Goal: Information Seeking & Learning: Learn about a topic

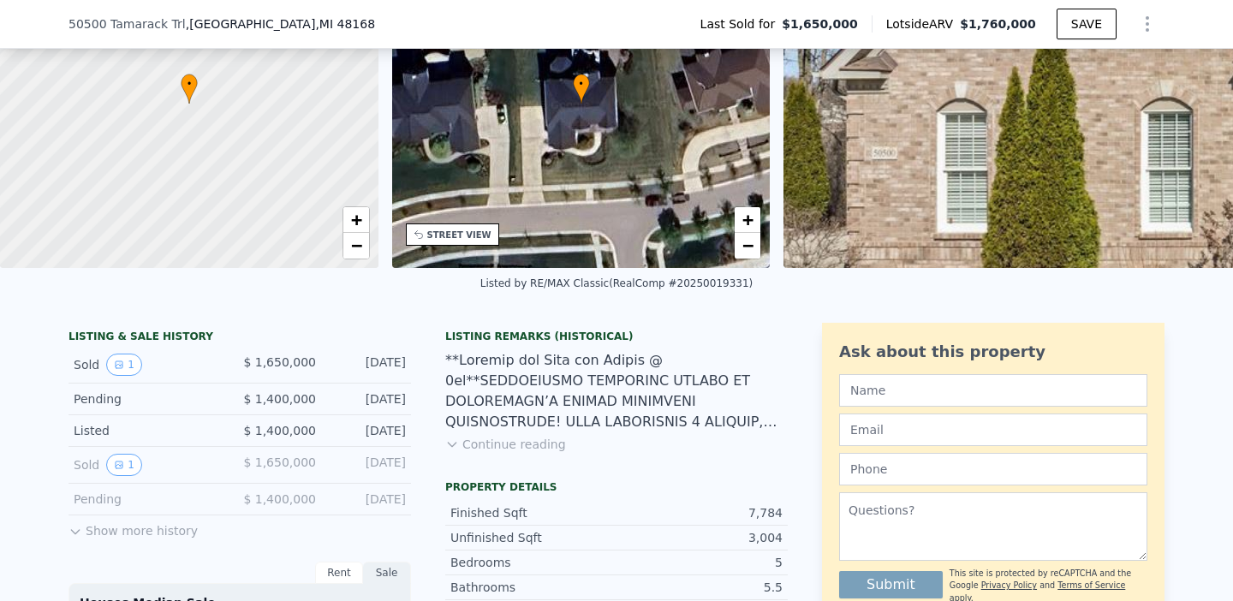
scroll to position [196, 0]
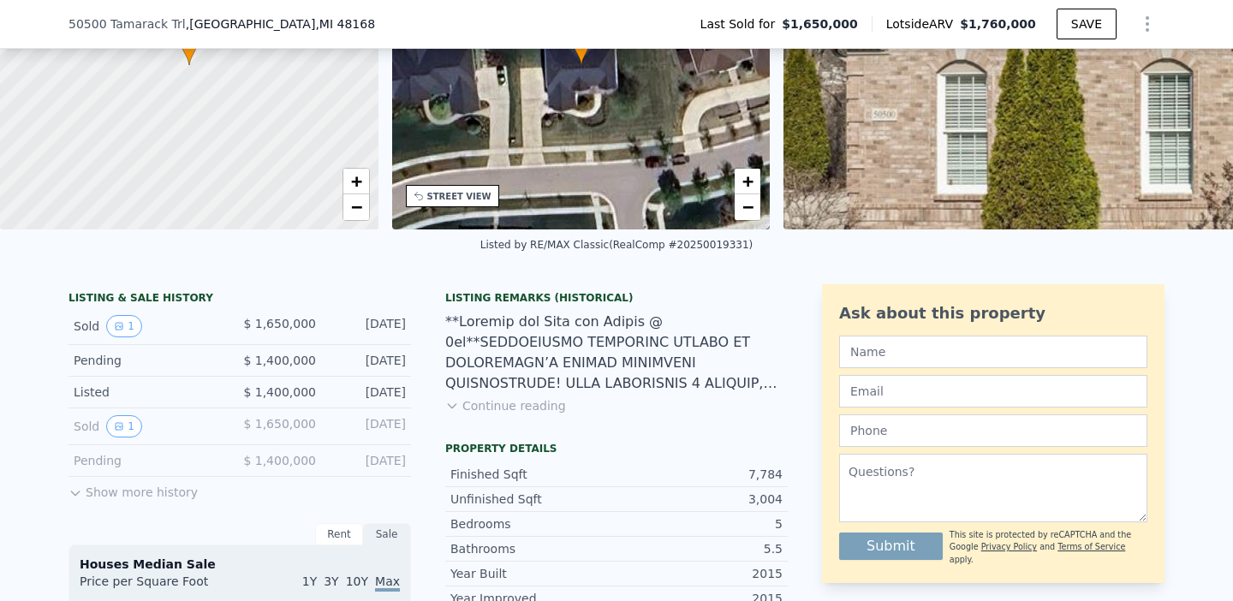
click at [83, 493] on button "Show more history" at bounding box center [133, 489] width 129 height 24
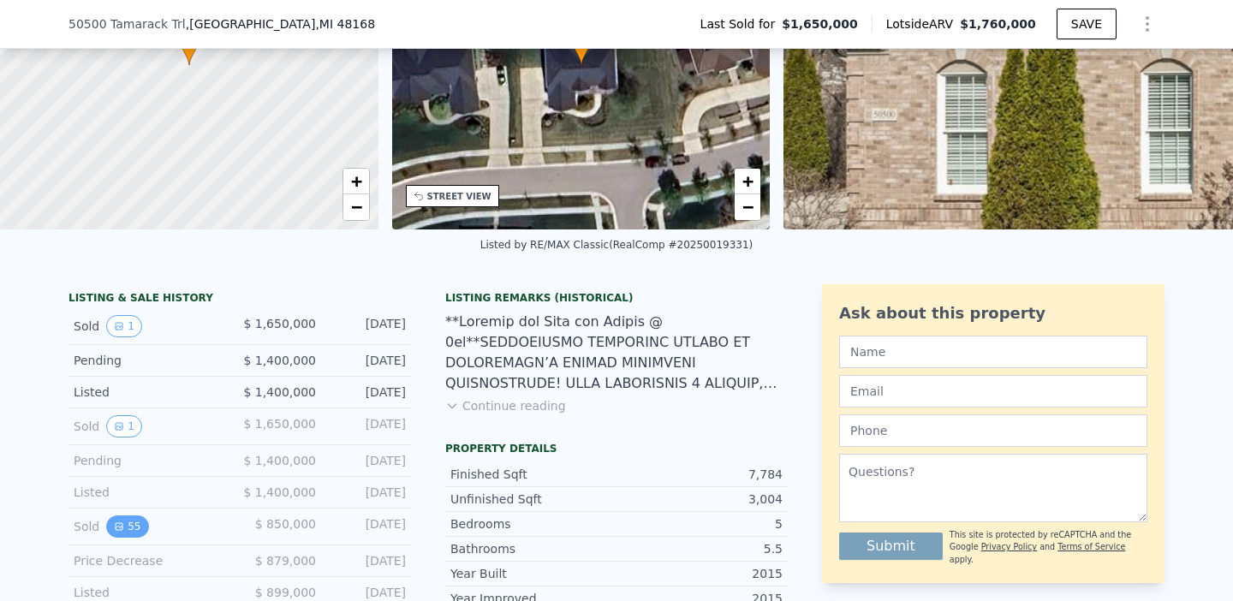
click at [136, 529] on button "55" at bounding box center [127, 527] width 42 height 22
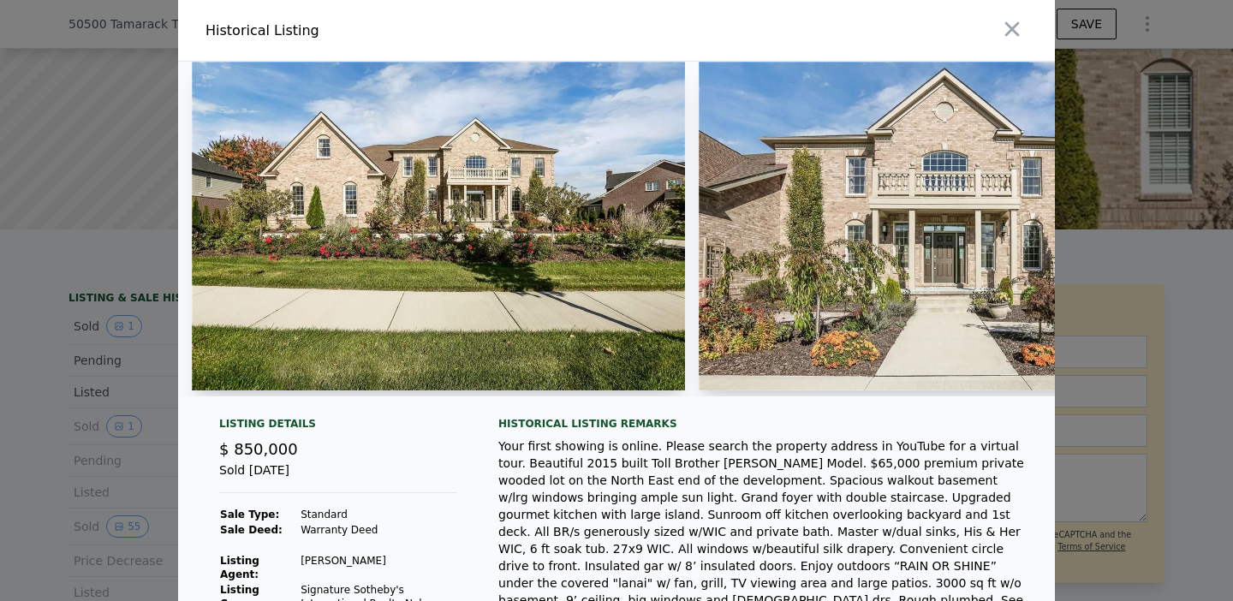
click at [773, 274] on img at bounding box center [945, 226] width 493 height 329
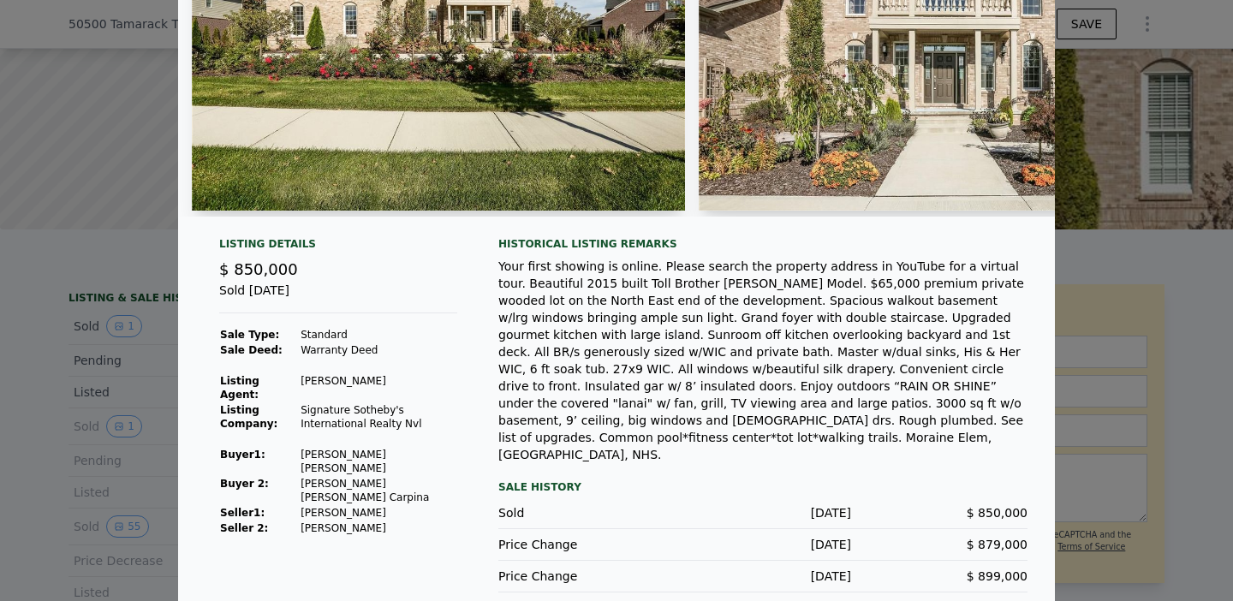
scroll to position [0, 0]
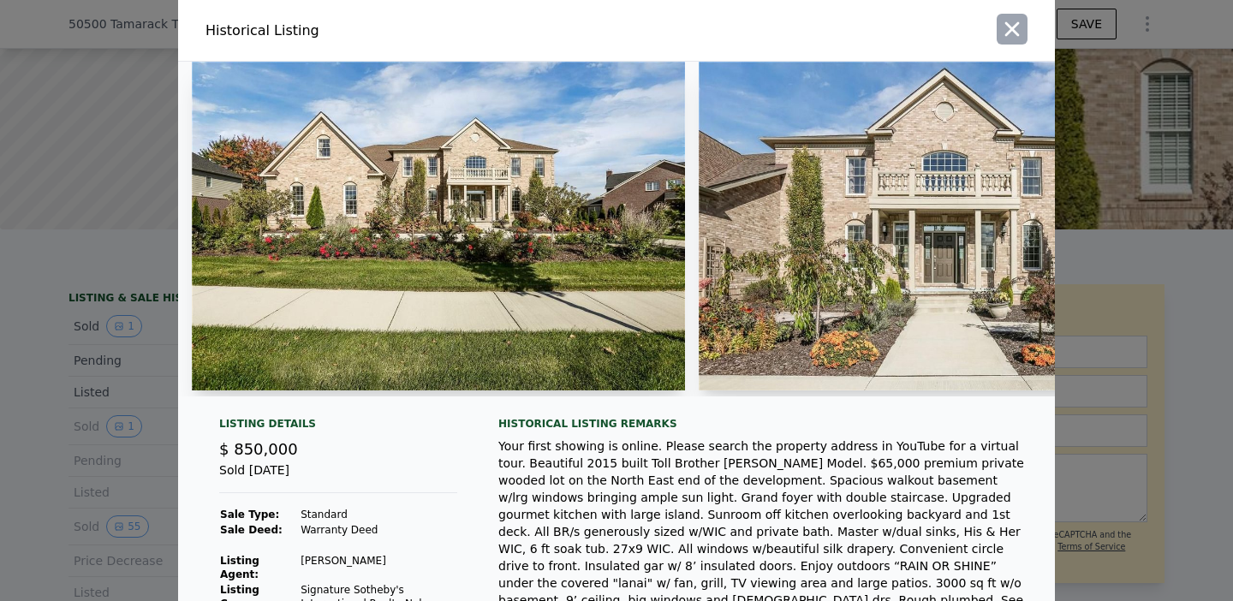
click at [1018, 37] on icon "button" at bounding box center [1012, 29] width 24 height 24
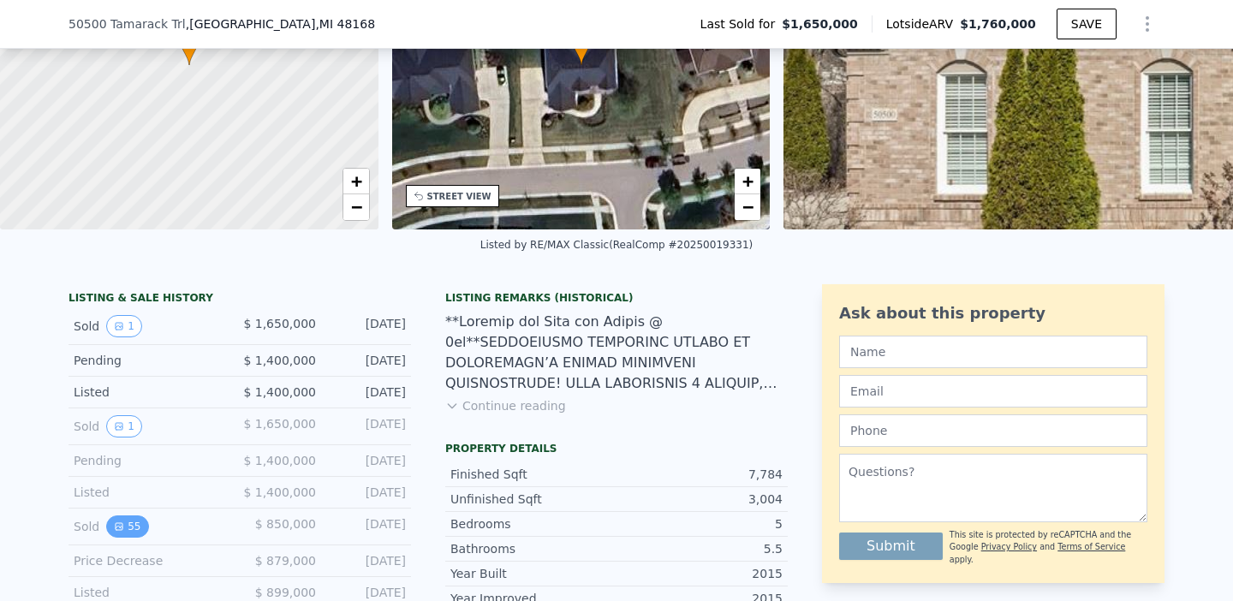
click at [122, 522] on icon "View historical data" at bounding box center [119, 527] width 10 height 10
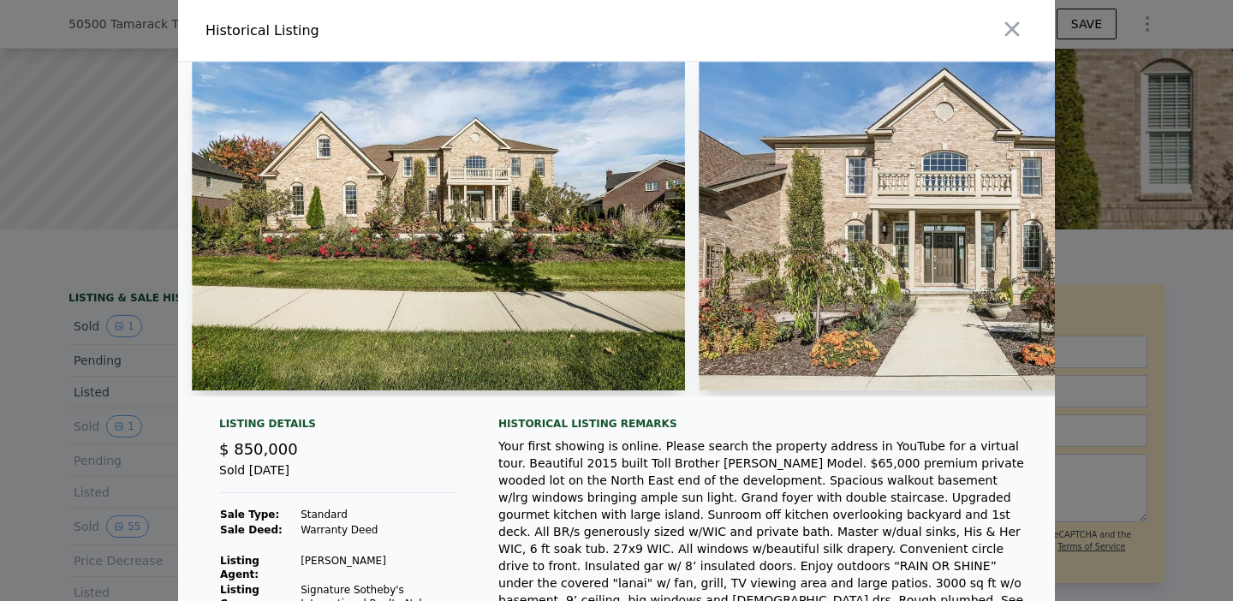
click at [798, 181] on img at bounding box center [945, 226] width 493 height 329
click at [1006, 29] on icon "button" at bounding box center [1012, 29] width 24 height 24
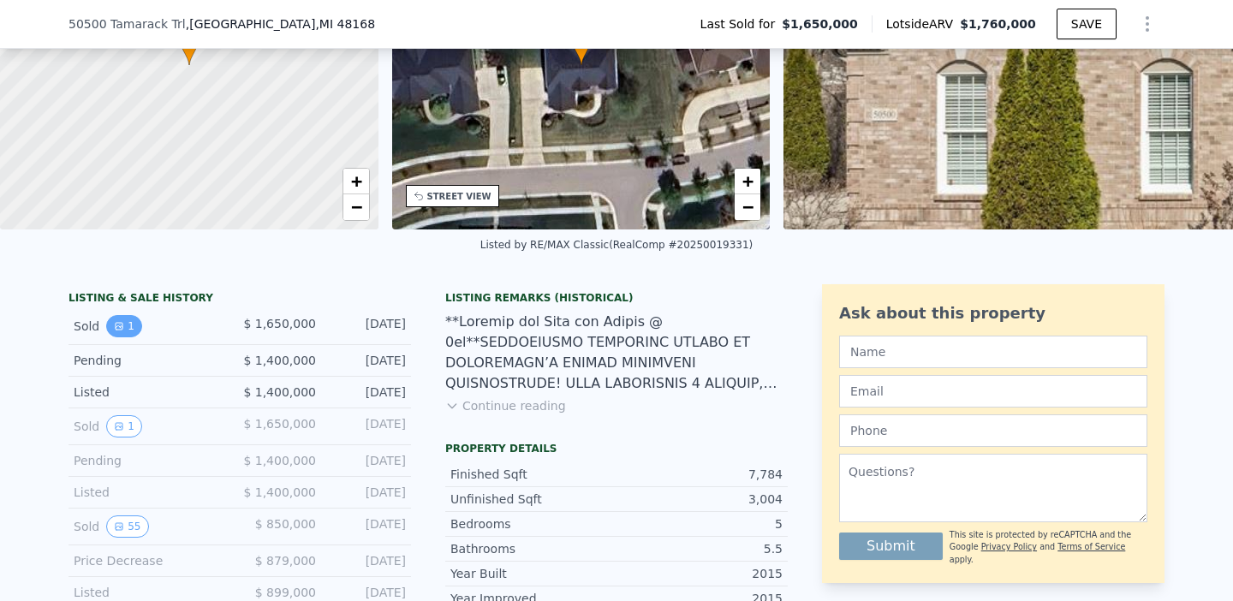
click at [112, 326] on button "1" at bounding box center [124, 326] width 36 height 22
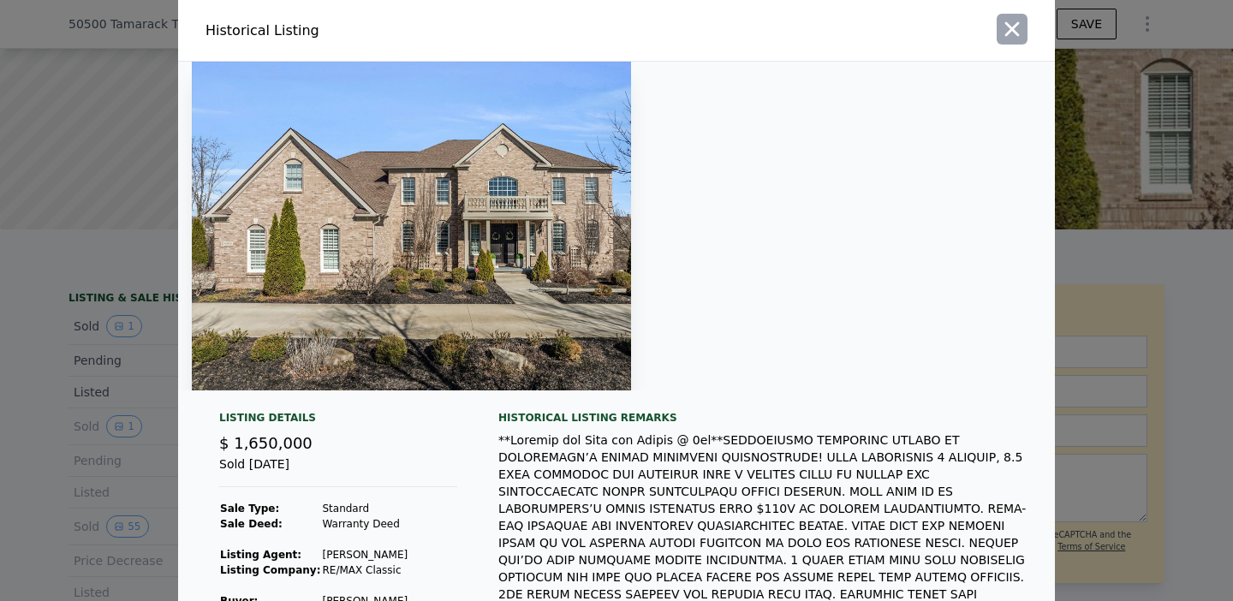
click at [1009, 32] on icon "button" at bounding box center [1013, 29] width 15 height 15
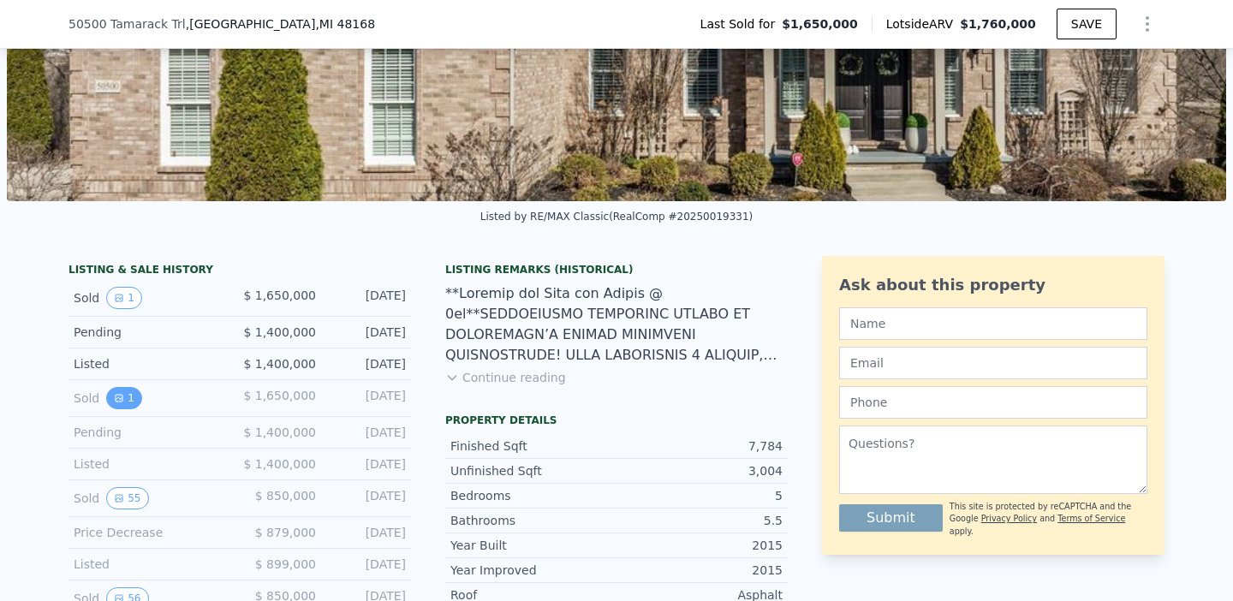
scroll to position [228, 0]
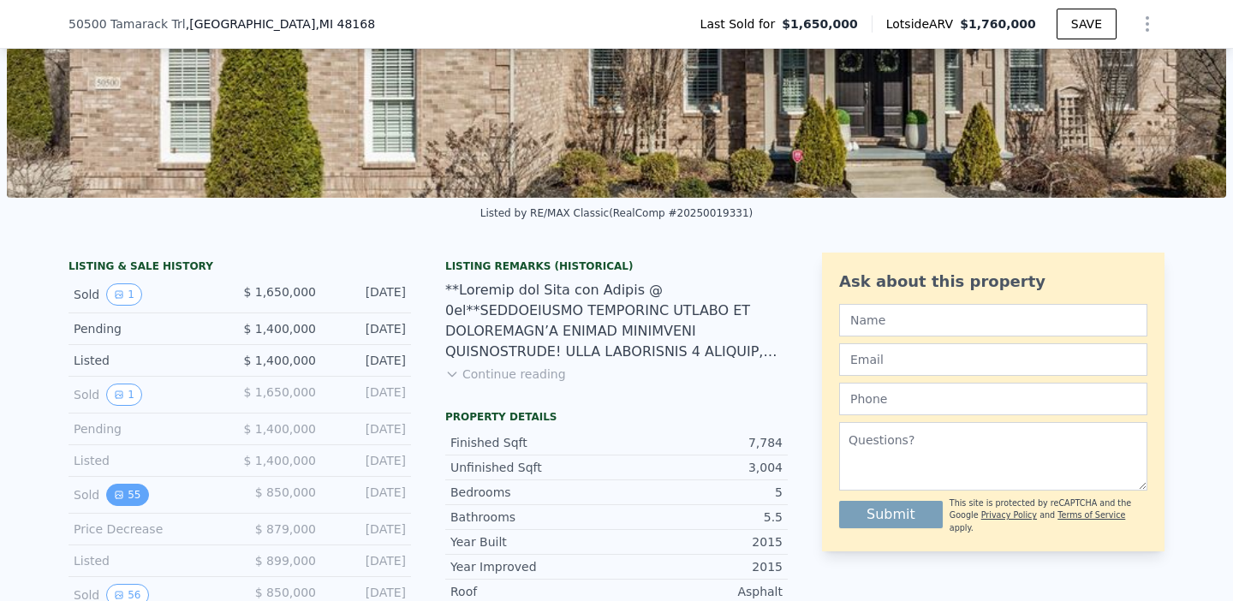
click at [134, 497] on button "55" at bounding box center [127, 495] width 42 height 22
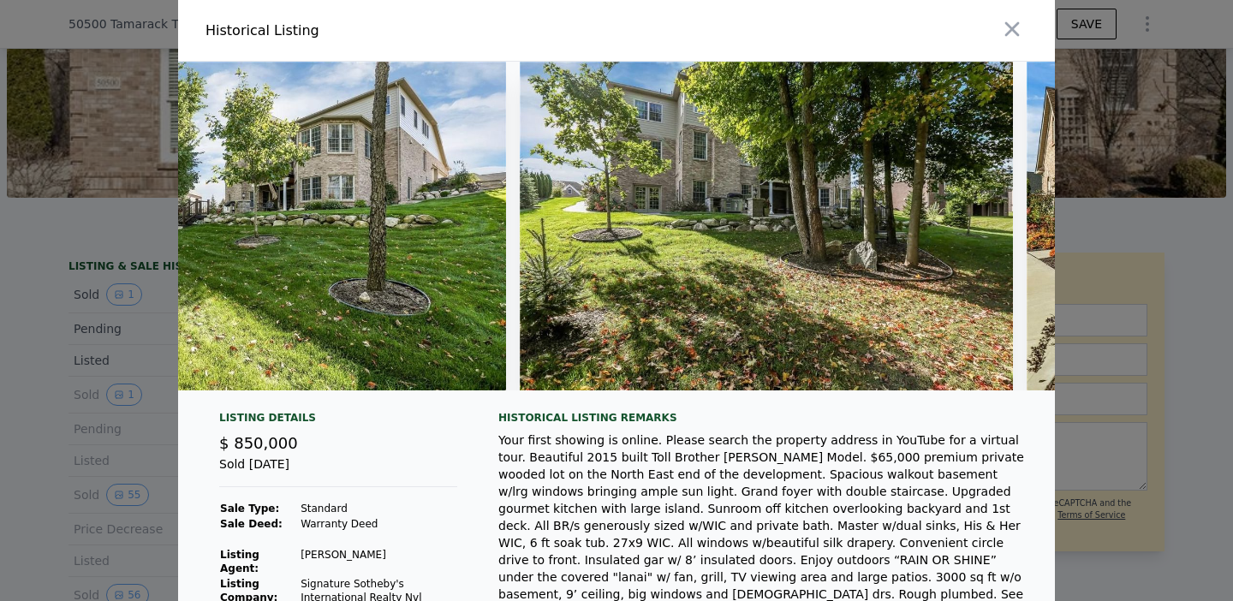
scroll to position [0, 27028]
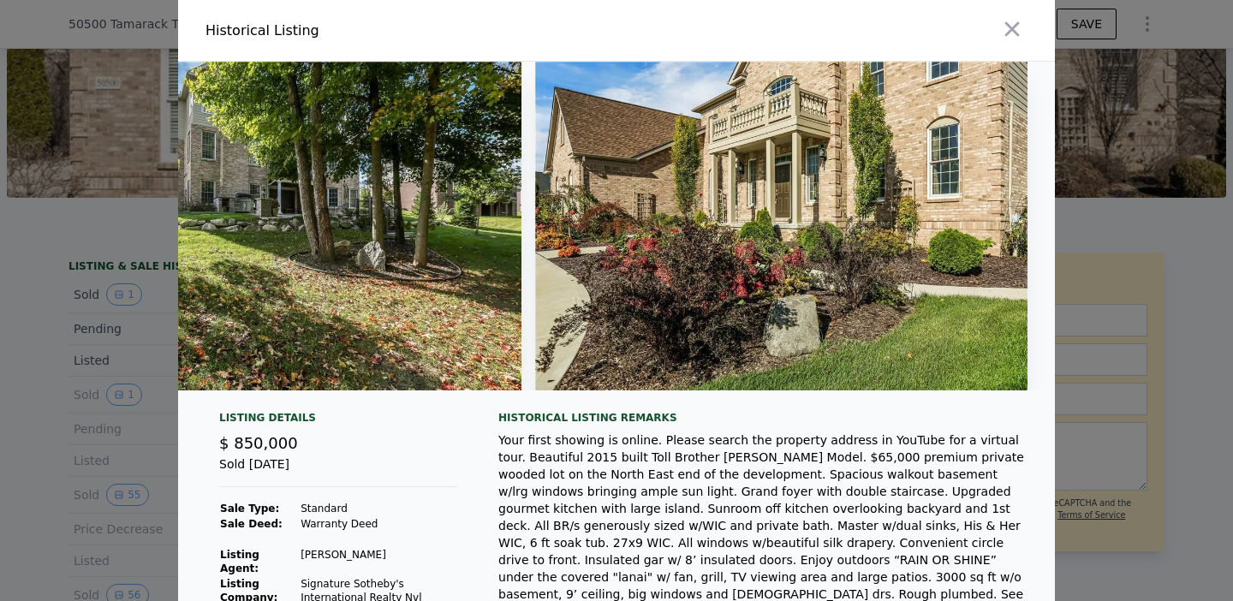
click at [985, 32] on div at bounding box center [840, 30] width 432 height 61
click at [1009, 33] on icon "button" at bounding box center [1013, 29] width 15 height 15
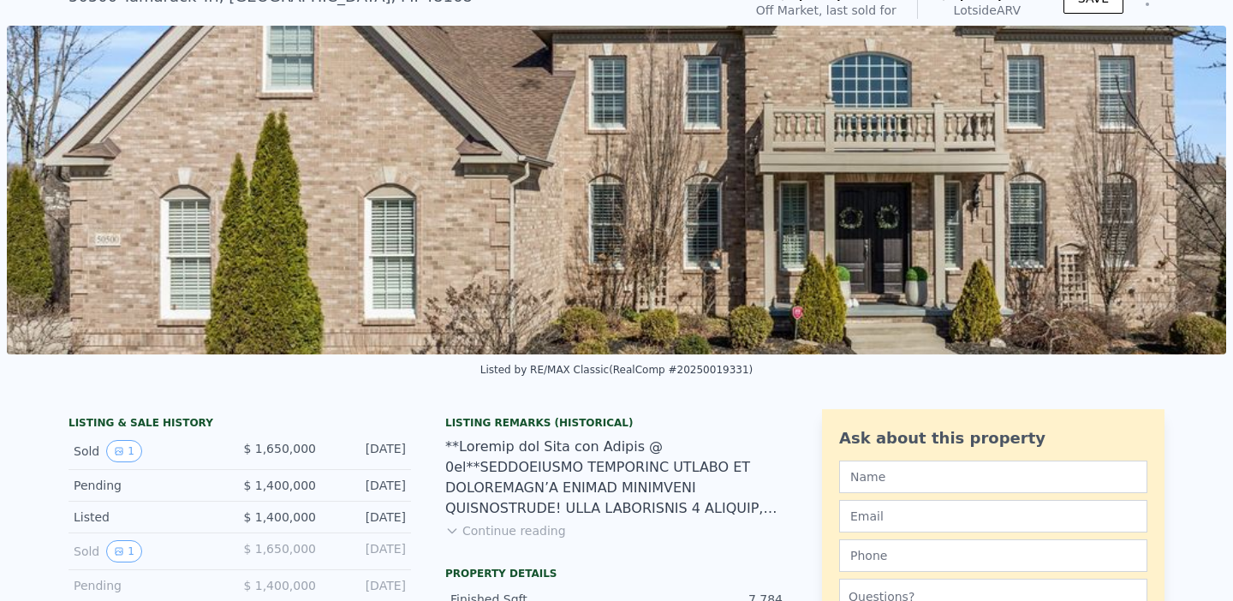
scroll to position [0, 0]
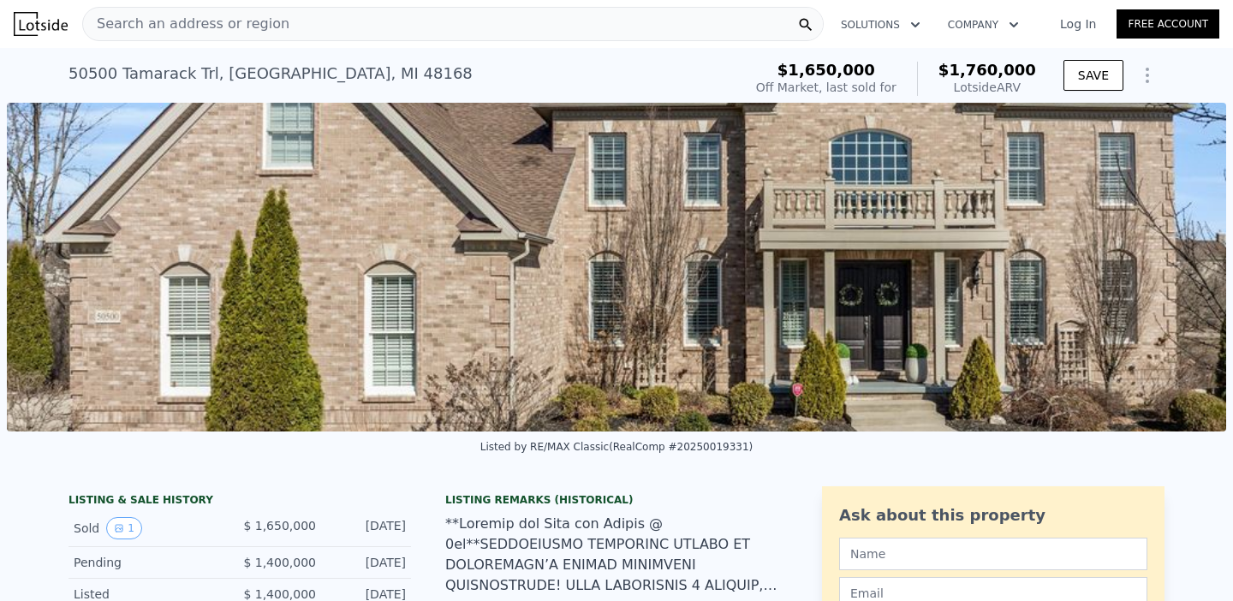
click at [157, 78] on div "[STREET_ADDRESS]" at bounding box center [271, 74] width 404 height 24
